Goal: Task Accomplishment & Management: Manage account settings

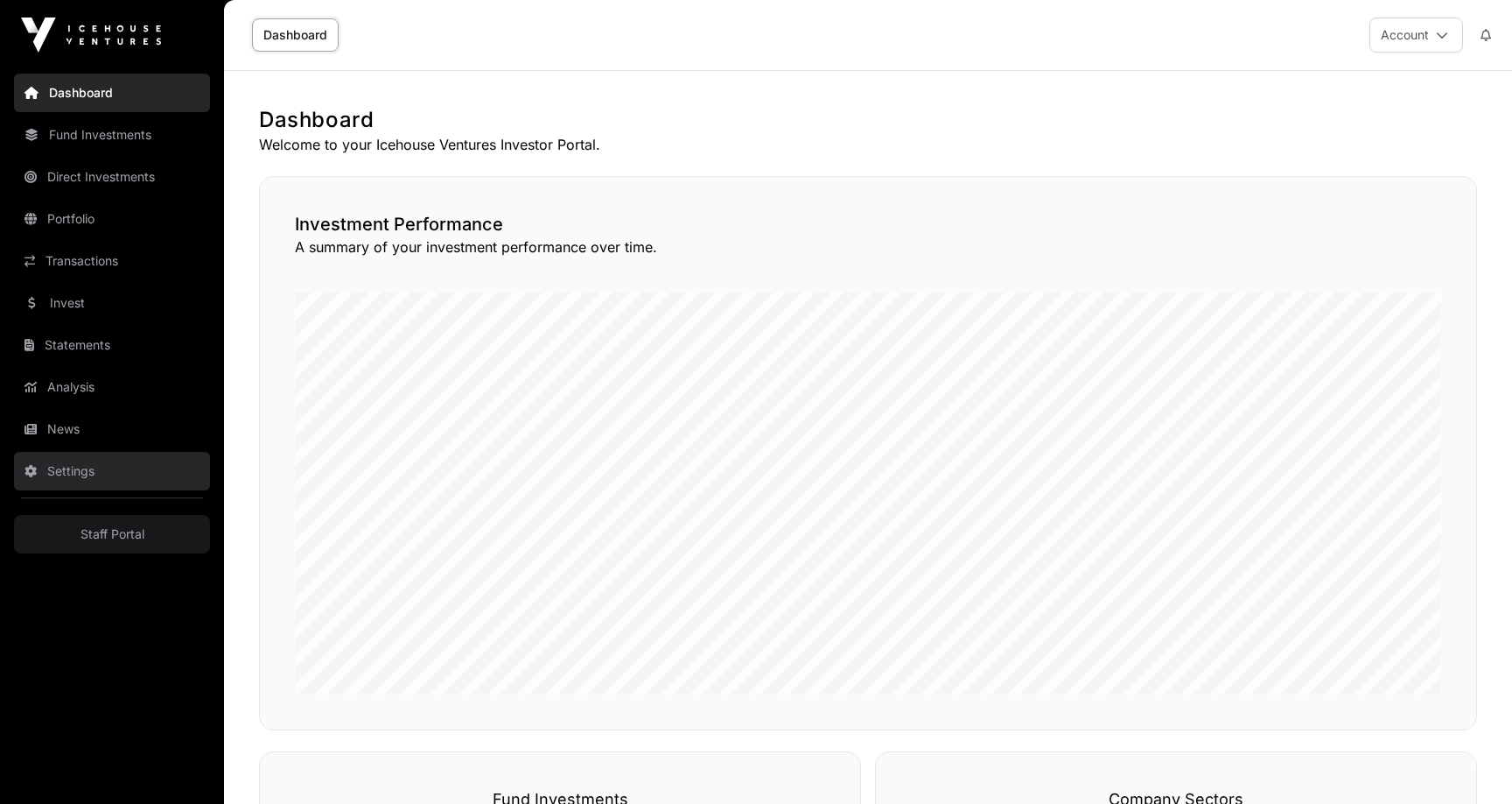
click at [102, 467] on link "Settings" at bounding box center [111, 471] width 196 height 39
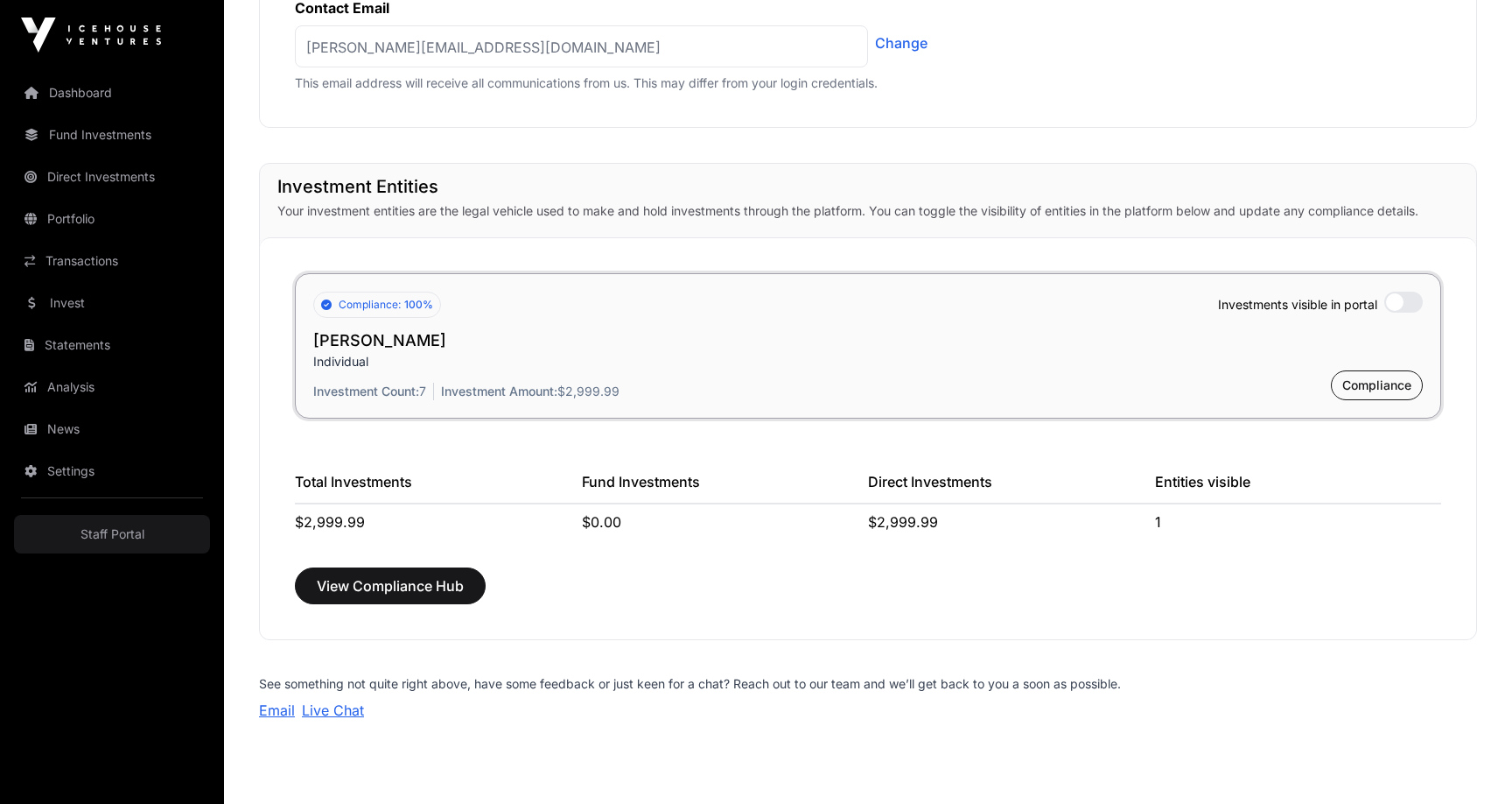
scroll to position [1177, 0]
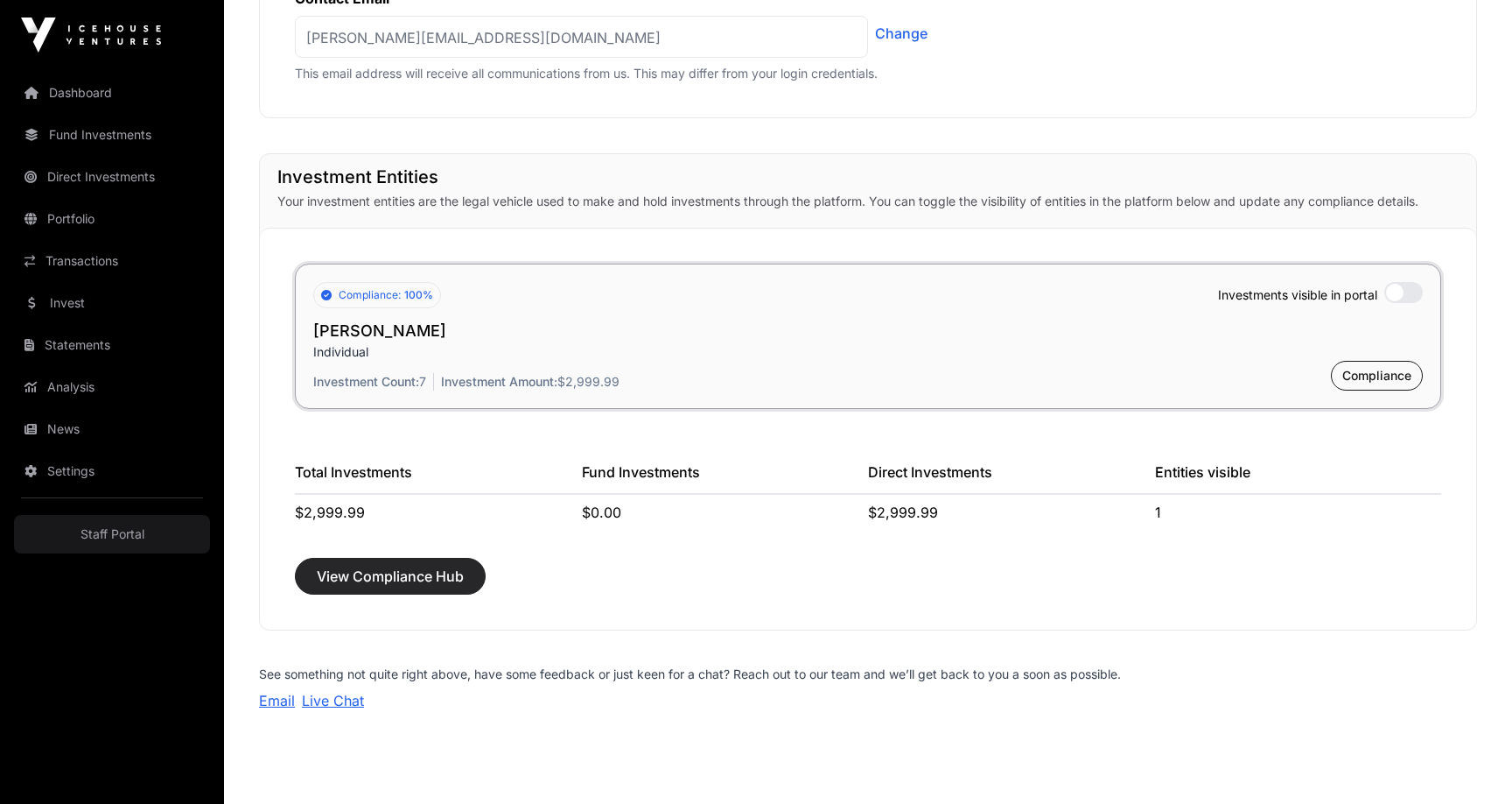
click at [447, 571] on span "View Compliance Hub" at bounding box center [390, 576] width 147 height 21
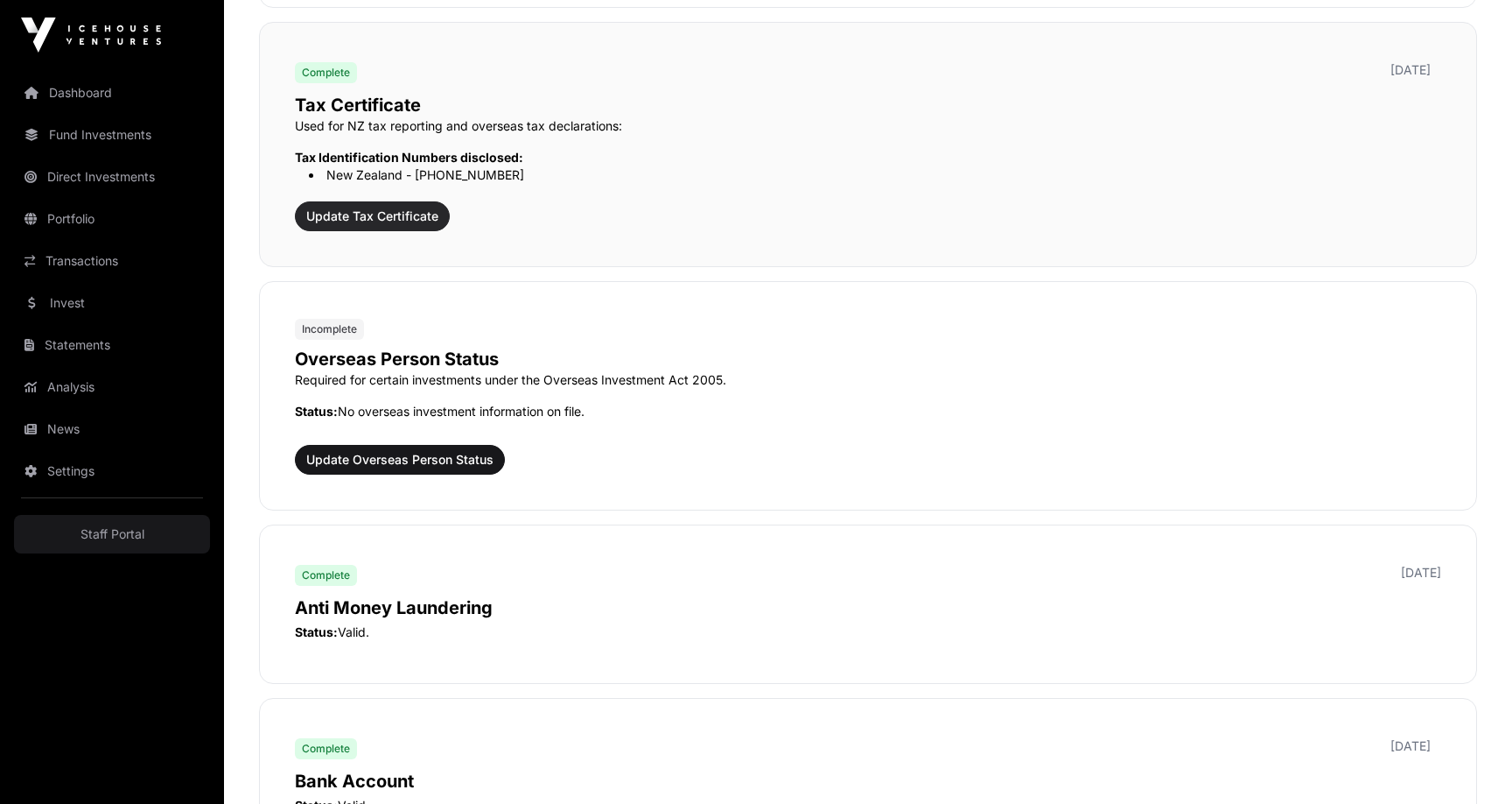
scroll to position [1835, 0]
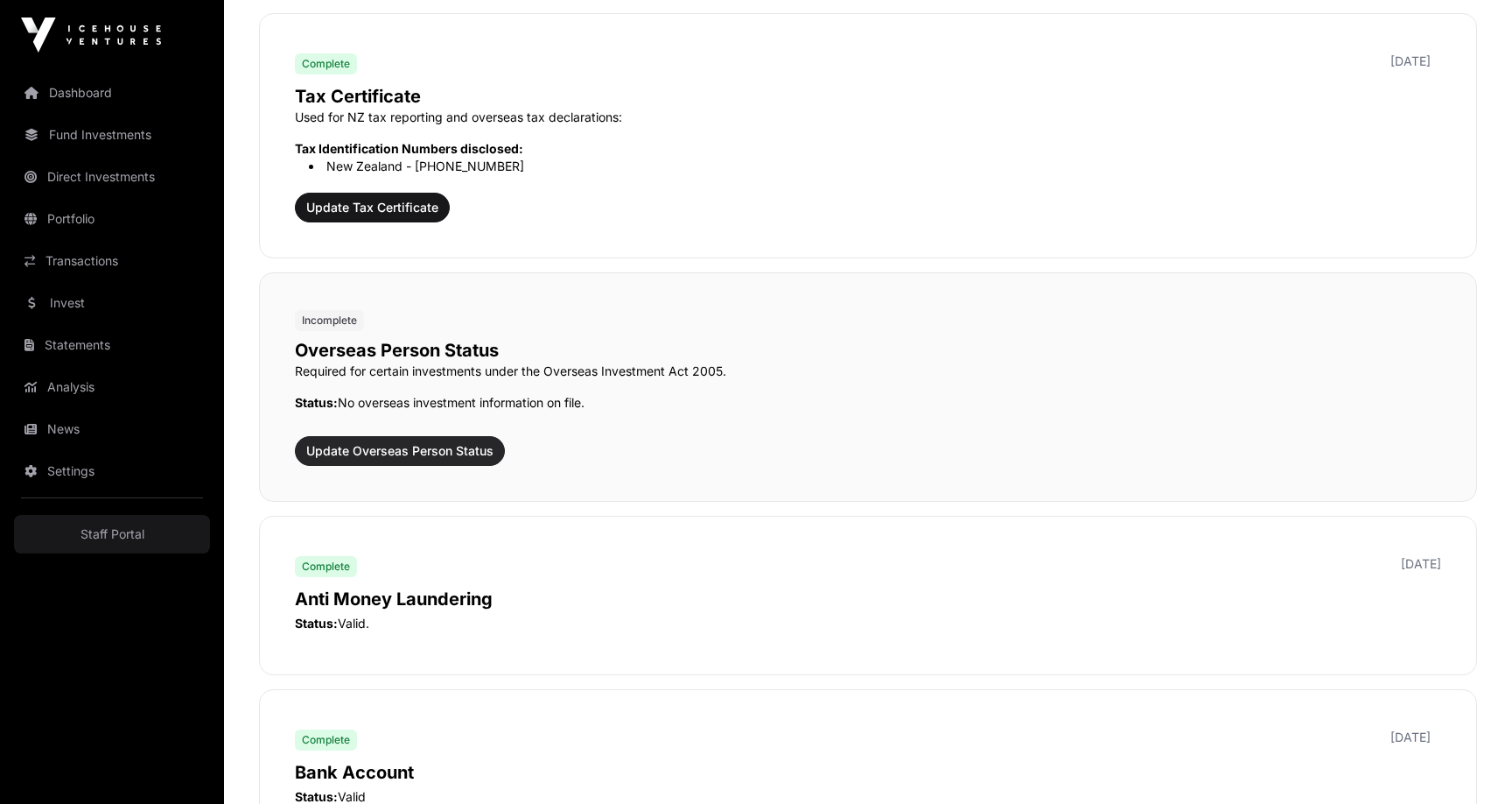
click at [463, 446] on span "Update Overseas Person Status" at bounding box center [399, 450] width 187 height 17
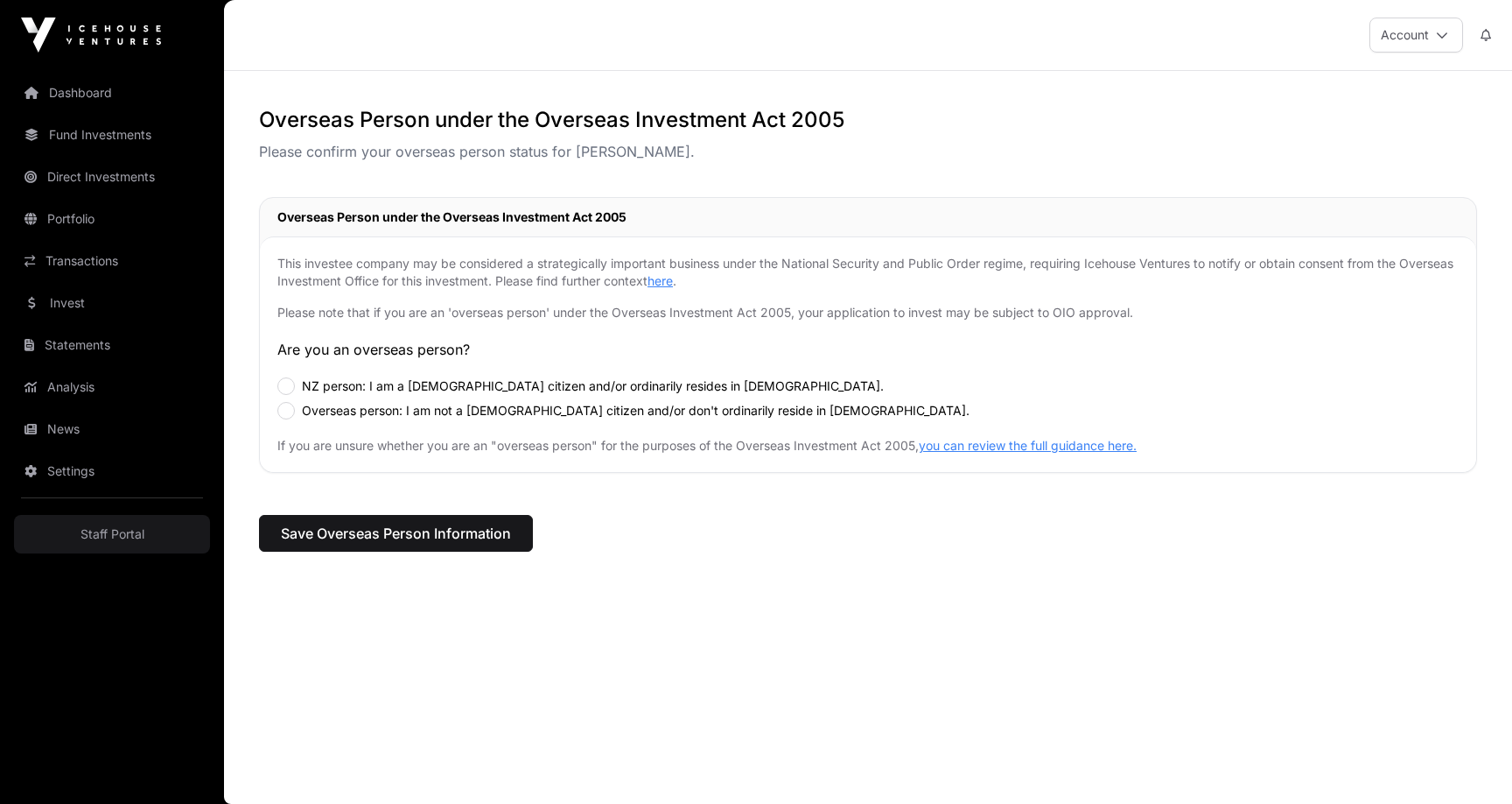
click at [295, 384] on div "NZ person: I am a [DEMOGRAPHIC_DATA] citizen and/or ordinarily resides in [DEMO…" at bounding box center [868, 386] width 1182 height 17
click at [388, 542] on span "Save Overseas Person Information" at bounding box center [396, 533] width 231 height 21
